Goal: Contribute content

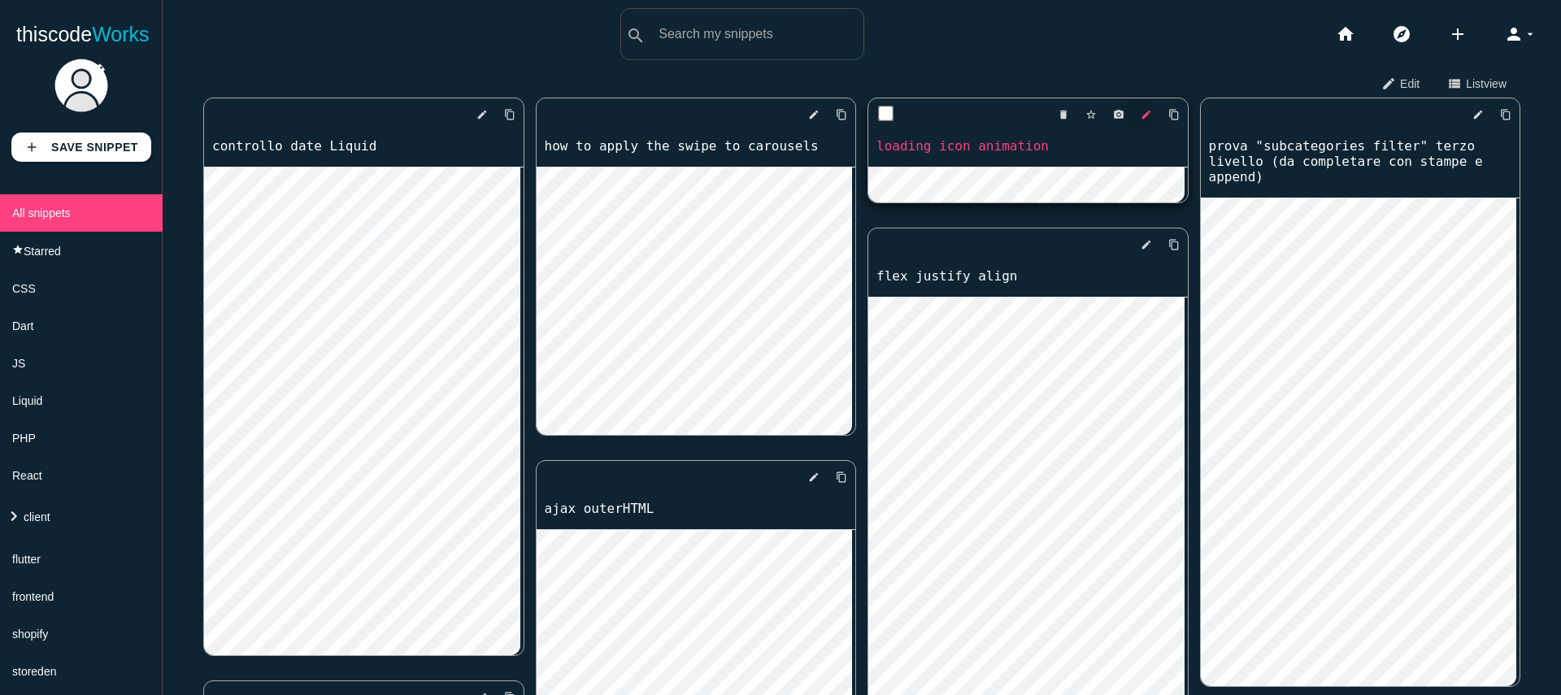
click at [1140, 112] on icon "edit" at bounding box center [1145, 114] width 11 height 29
click at [774, 20] on input "text" at bounding box center [780, 34] width 165 height 34
type input "a"
type input "settled"
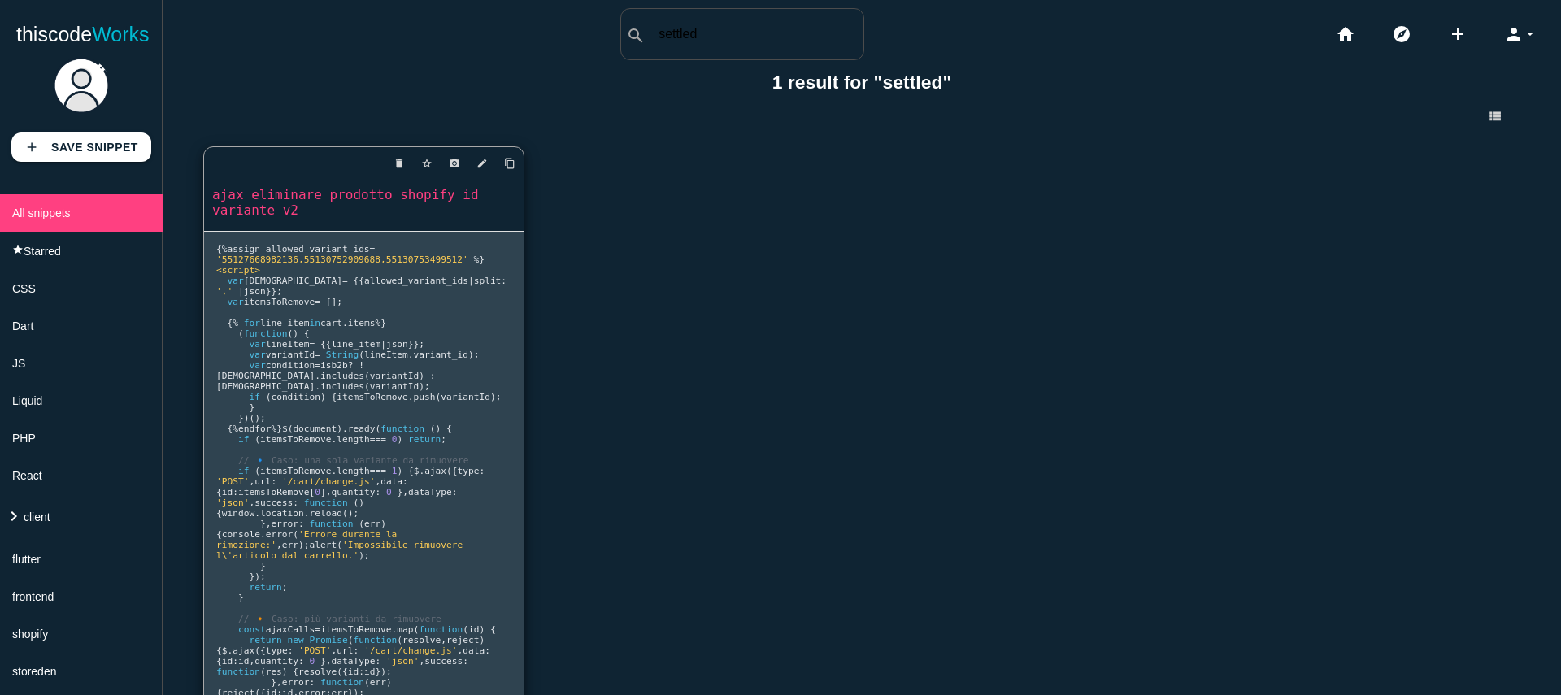
click at [353, 203] on link "ajax eliminare prodotto shopify id variante v2" at bounding box center [363, 202] width 319 height 34
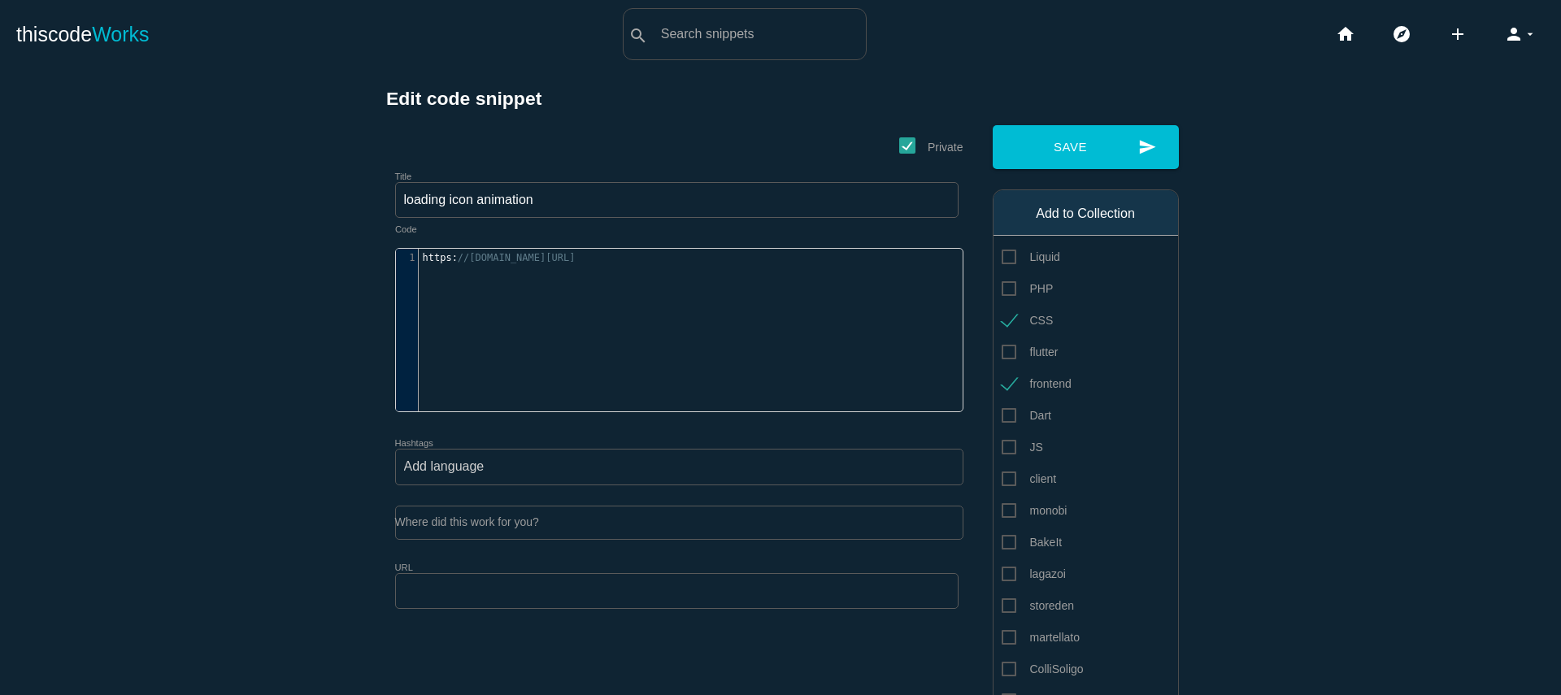
type textarea "[PERSON_NAME]"
type textarea "[URL][DOMAIN_NAME]"
drag, startPoint x: 659, startPoint y: 255, endPoint x: 389, endPoint y: 253, distance: 270.7
click at [419, 253] on div "1 https : //codepen.io/boggyjan/pen/LavRex" at bounding box center [697, 257] width 556 height 11
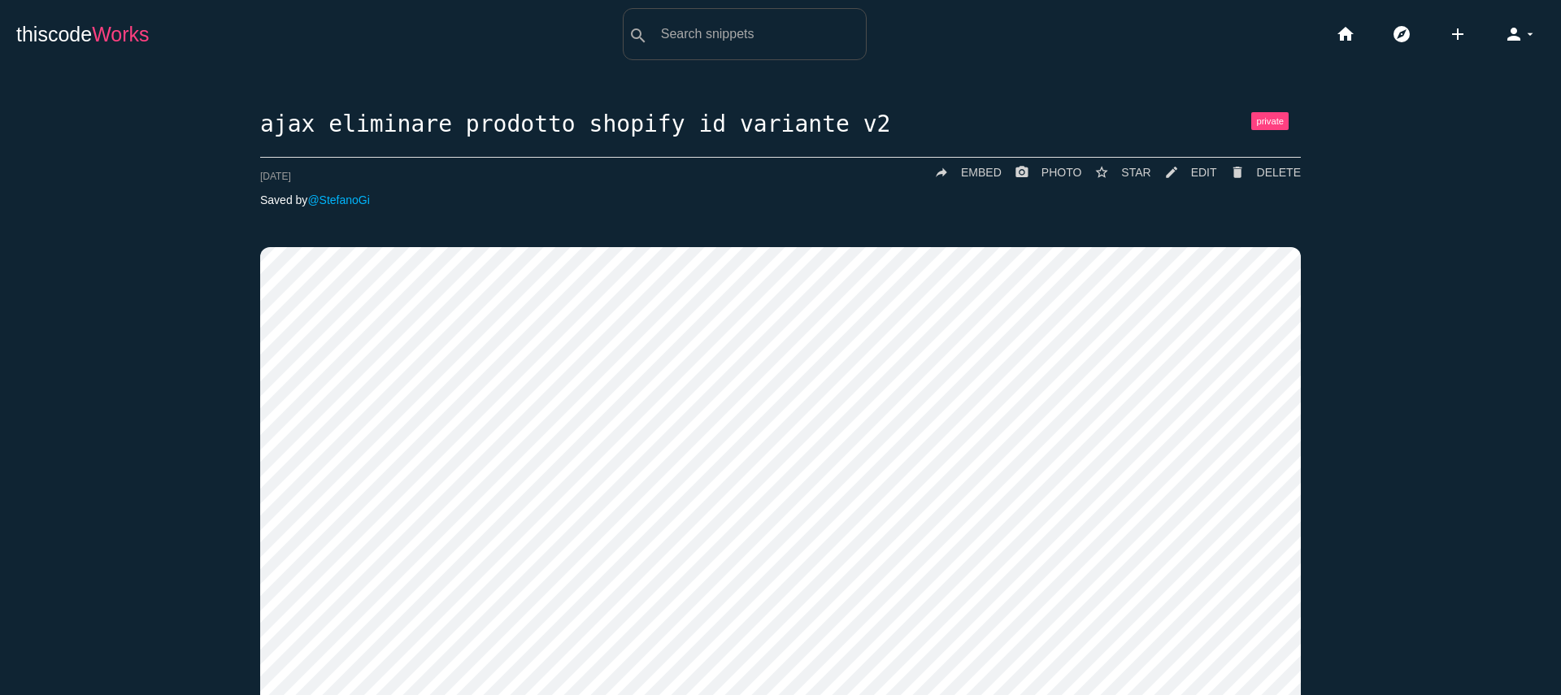
click at [106, 33] on span "Works" at bounding box center [120, 34] width 57 height 23
click at [106, 34] on span "Works" at bounding box center [120, 34] width 57 height 23
